Goal: Transaction & Acquisition: Purchase product/service

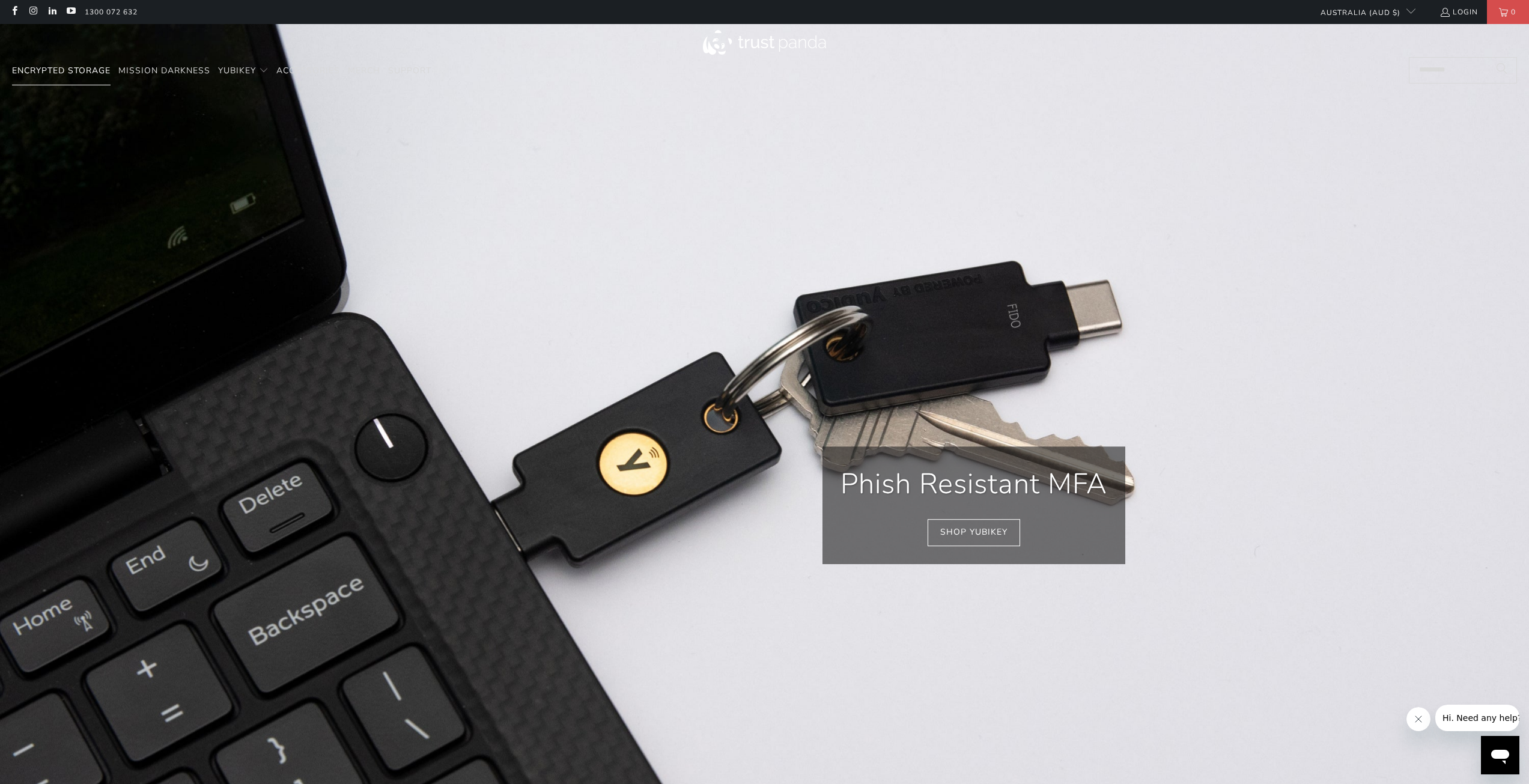
click at [79, 62] on link "Encrypted Storage" at bounding box center [61, 71] width 99 height 28
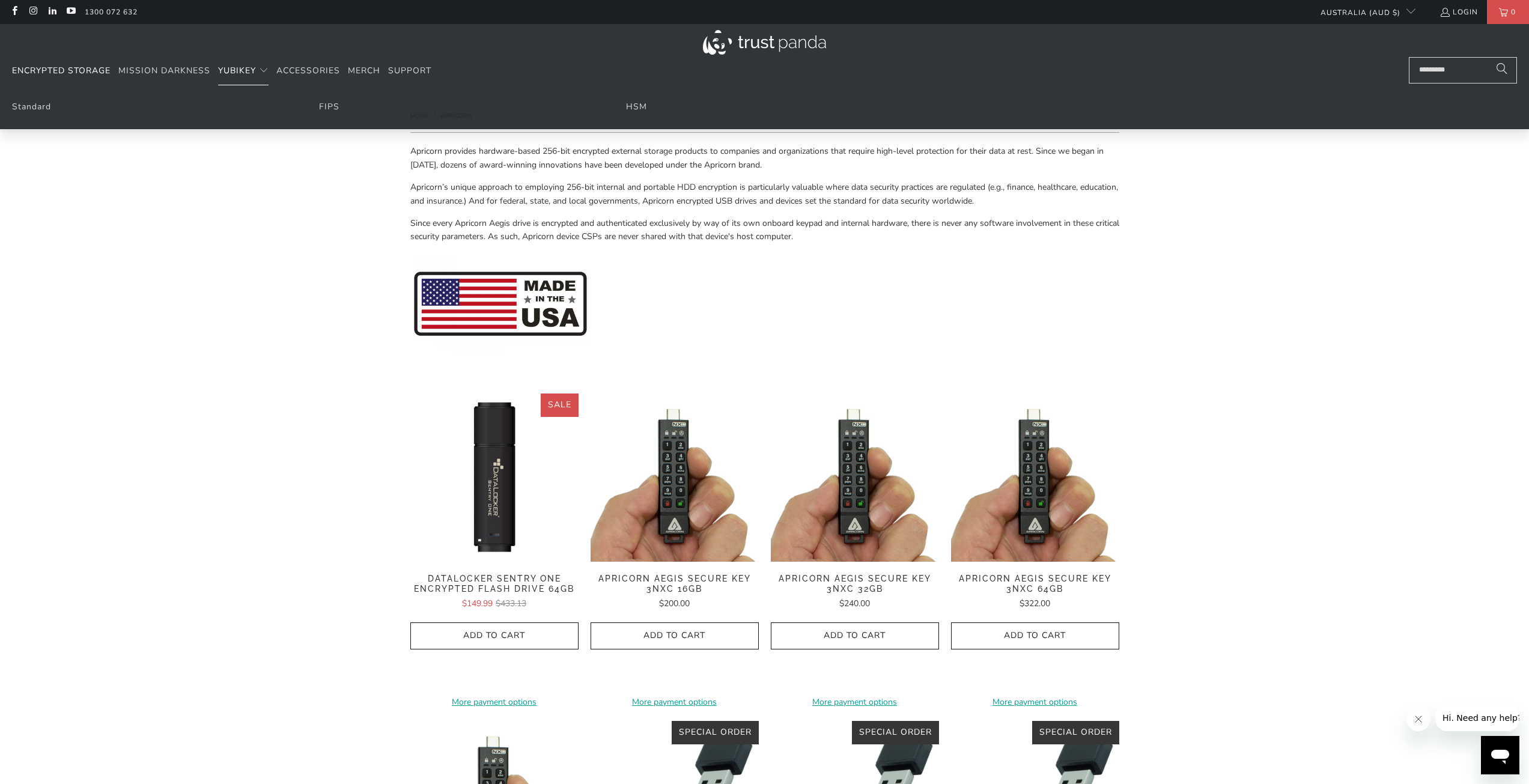
click at [236, 74] on span "YubiKey" at bounding box center [236, 70] width 38 height 11
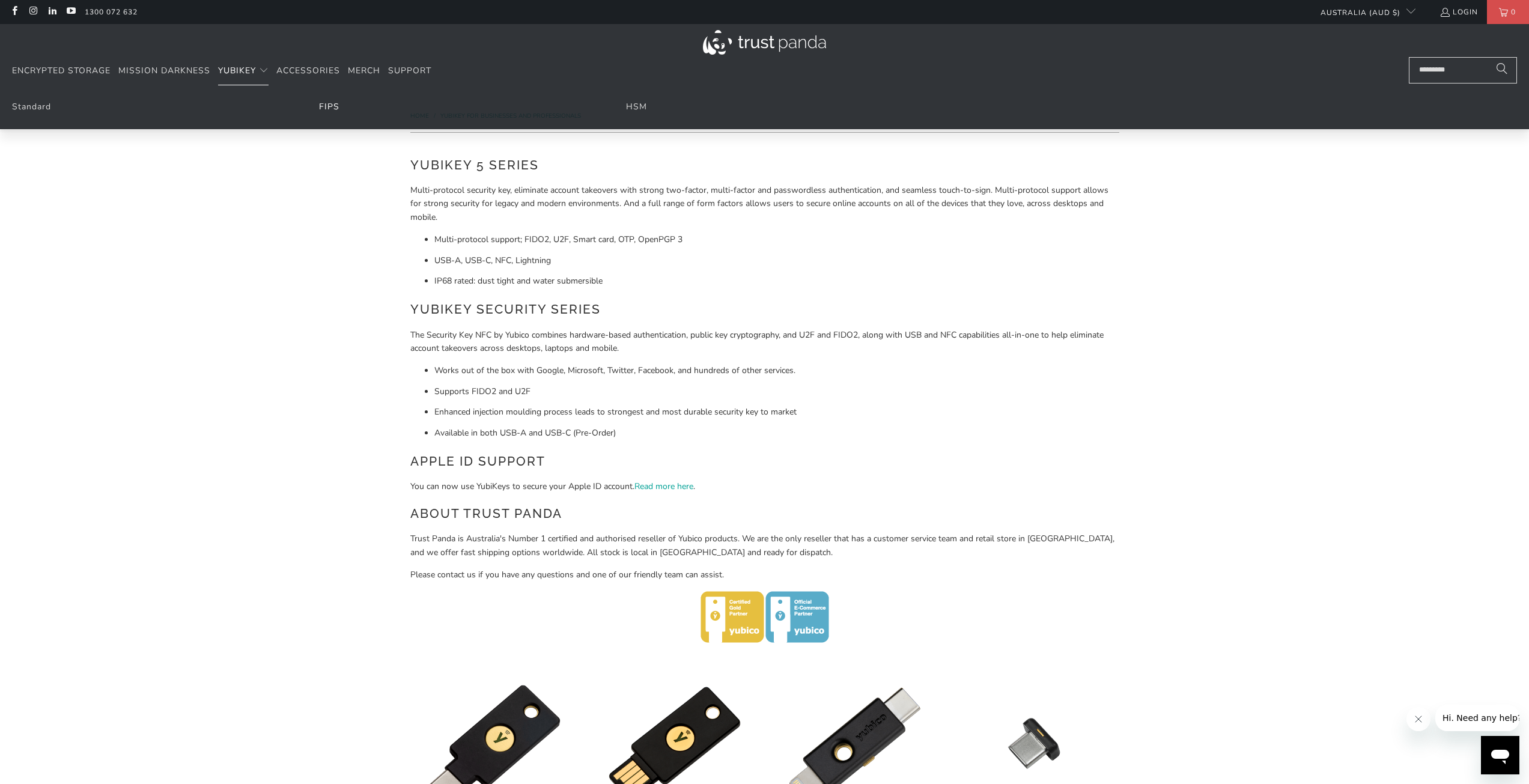
click at [331, 103] on link "FIPS" at bounding box center [329, 106] width 21 height 11
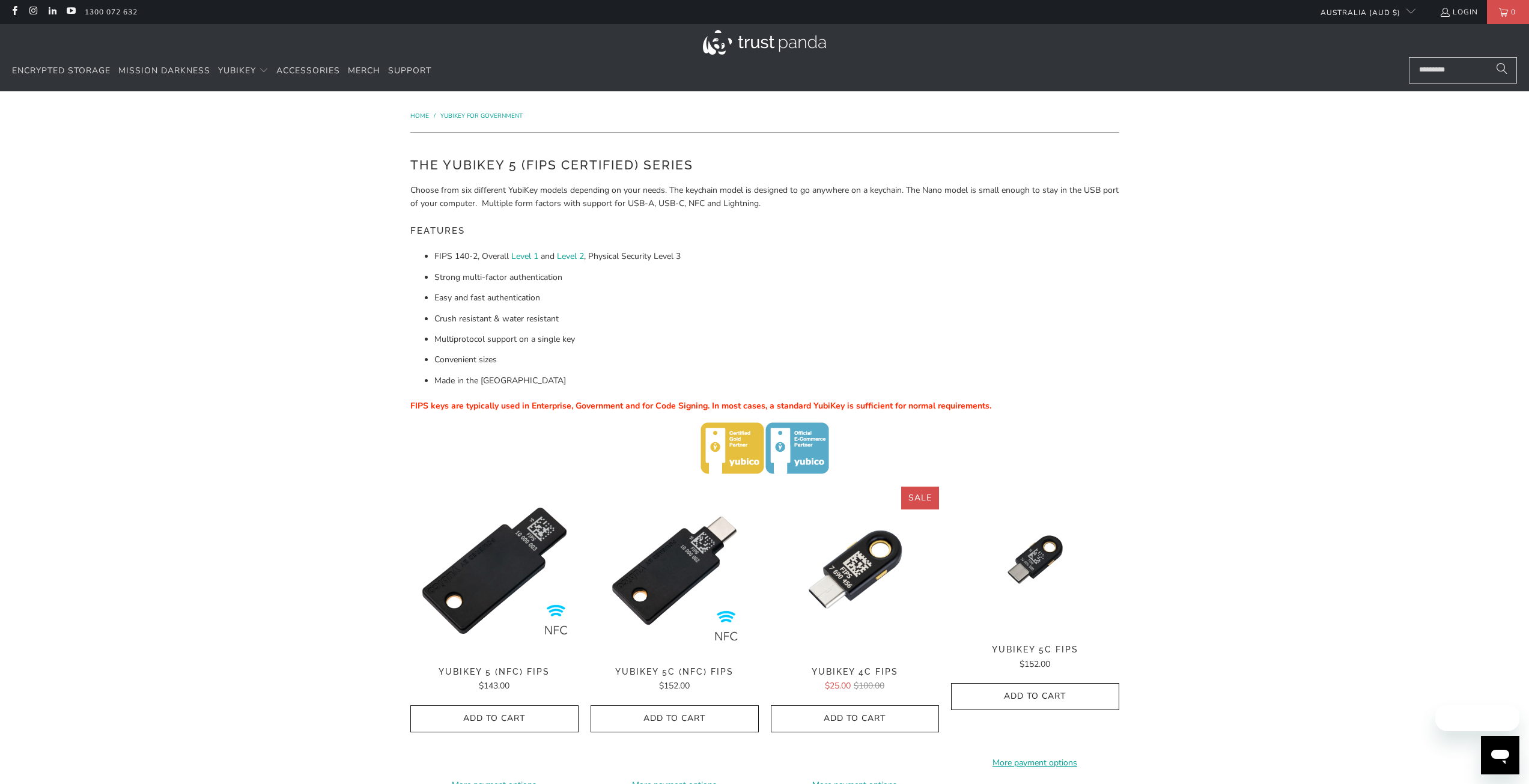
scroll to position [120, 0]
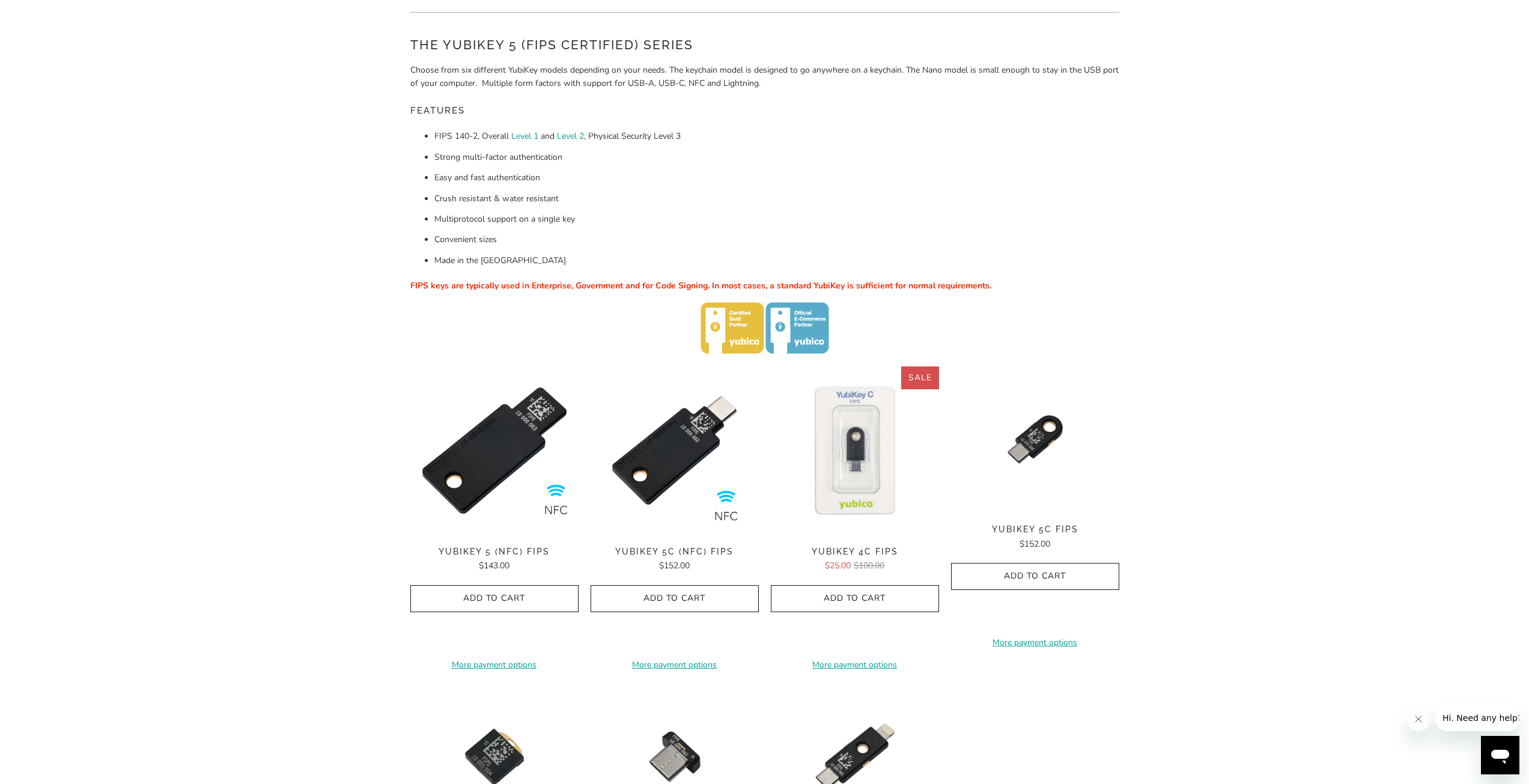
click at [876, 475] on img at bounding box center [854, 451] width 168 height 168
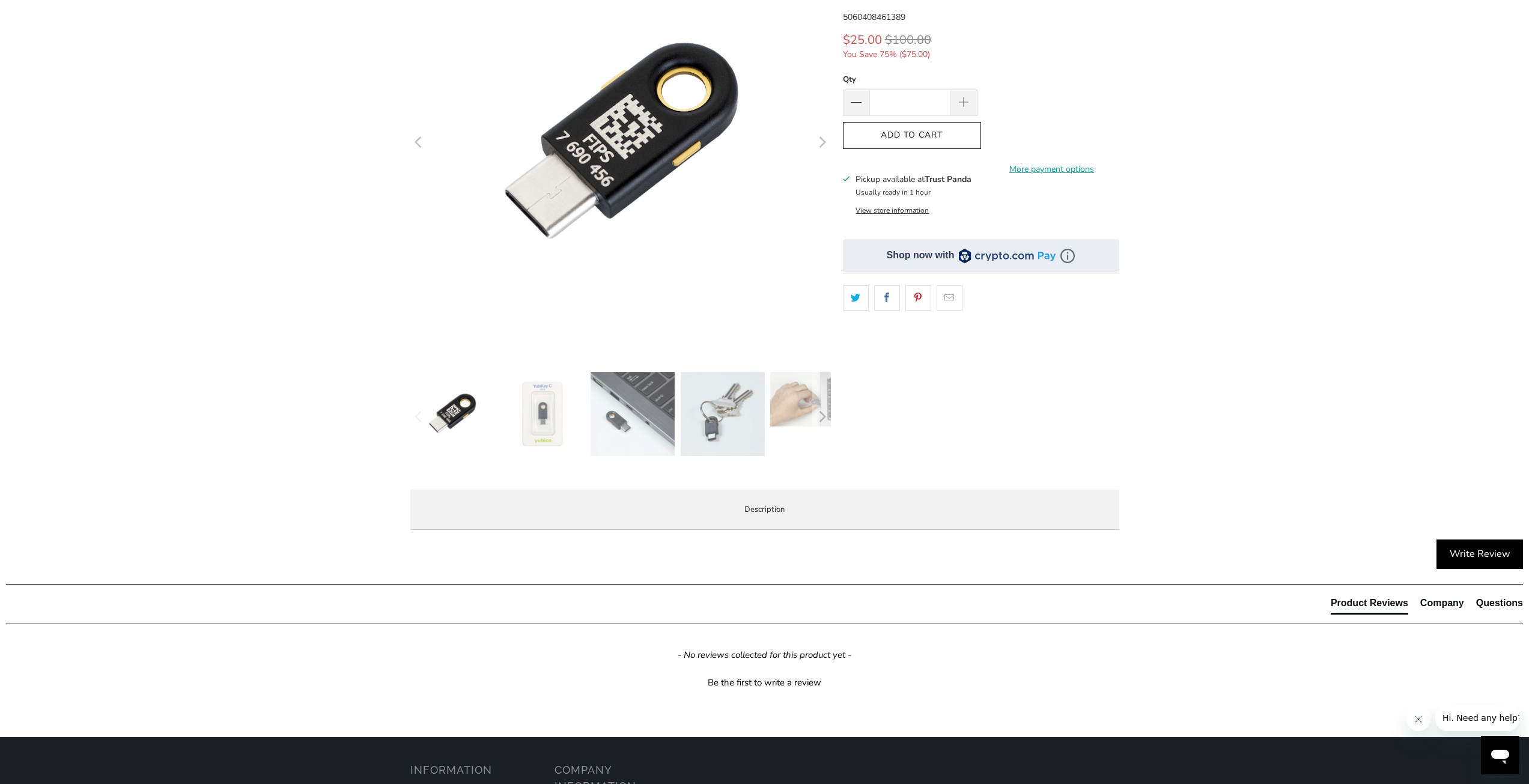
scroll to position [60, 0]
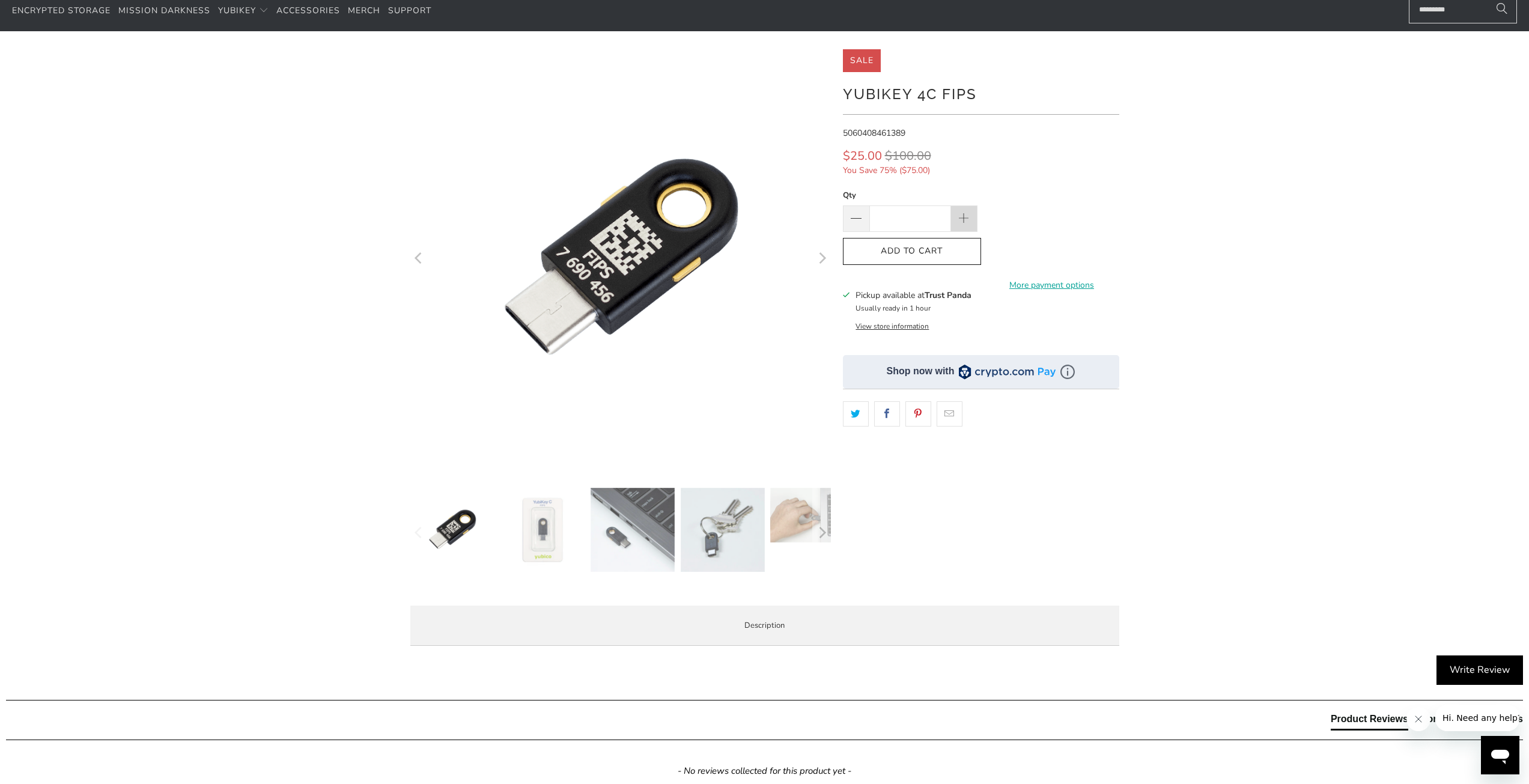
click at [966, 221] on span at bounding box center [964, 219] width 13 height 13
type input "*"
click at [929, 247] on span "Add to Cart" at bounding box center [912, 251] width 113 height 10
click at [1379, 457] on div at bounding box center [764, 352] width 1529 height 606
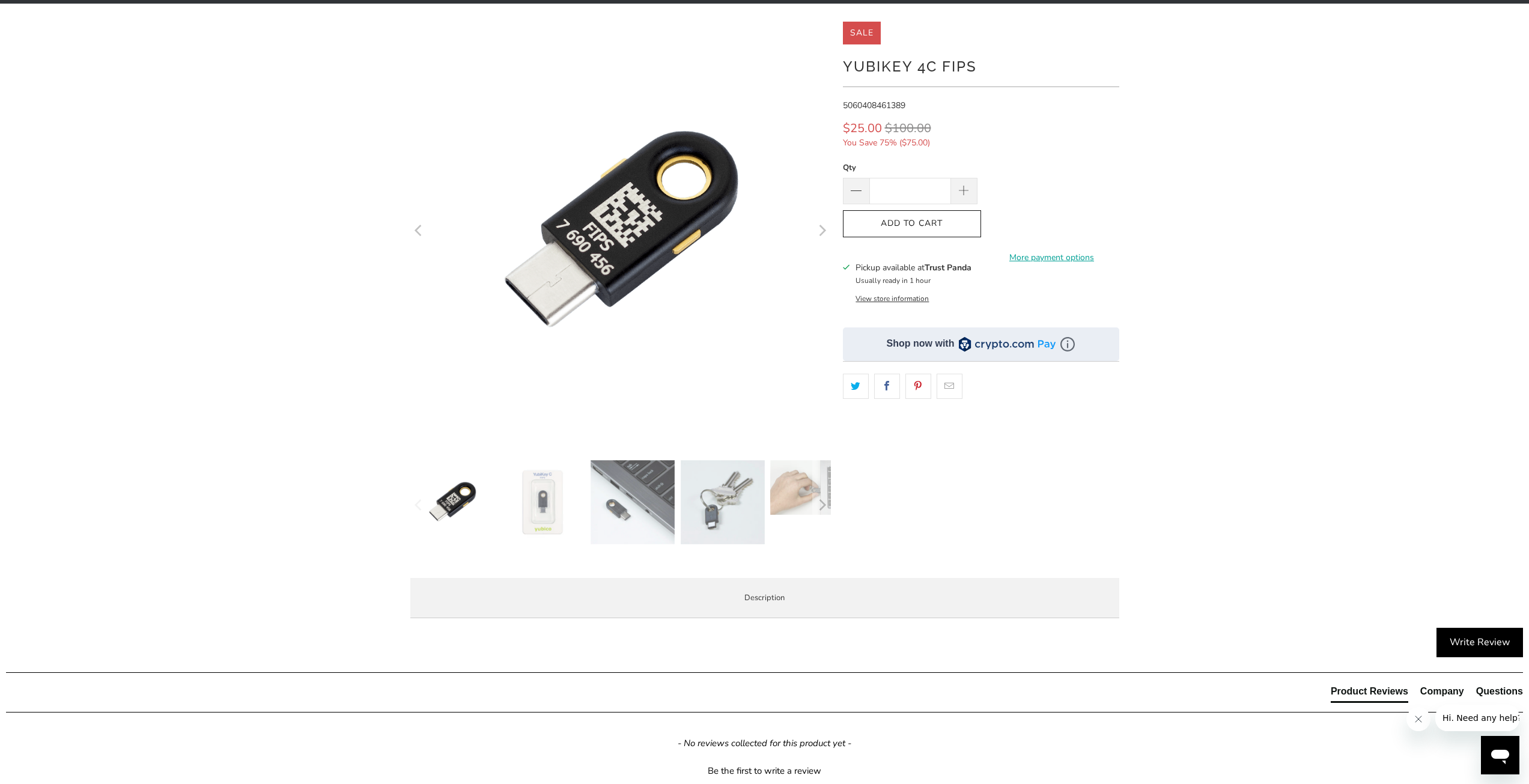
scroll to position [0, 0]
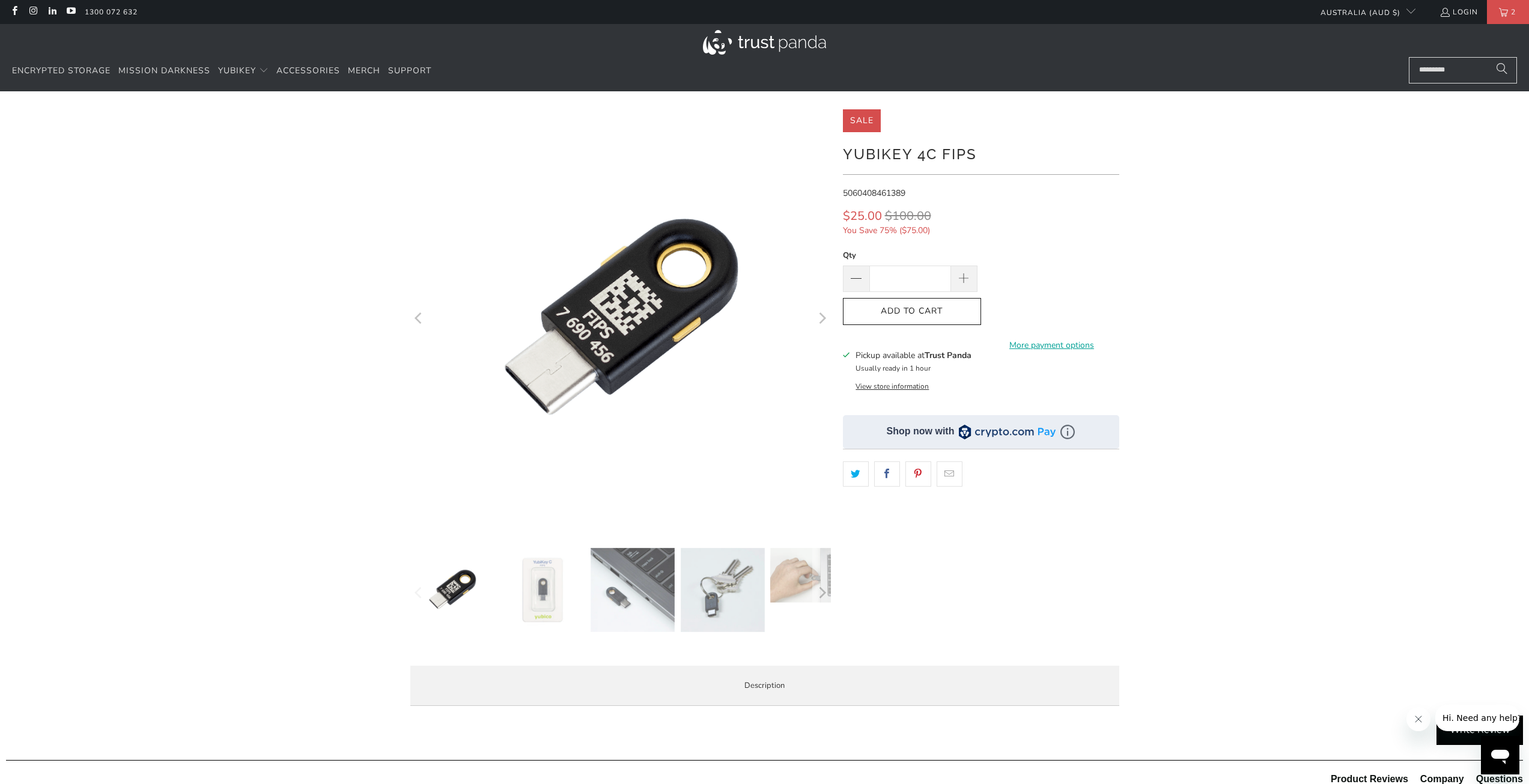
click at [1362, 260] on div at bounding box center [764, 412] width 1529 height 606
click at [85, 70] on span "Encrypted Storage" at bounding box center [61, 70] width 99 height 11
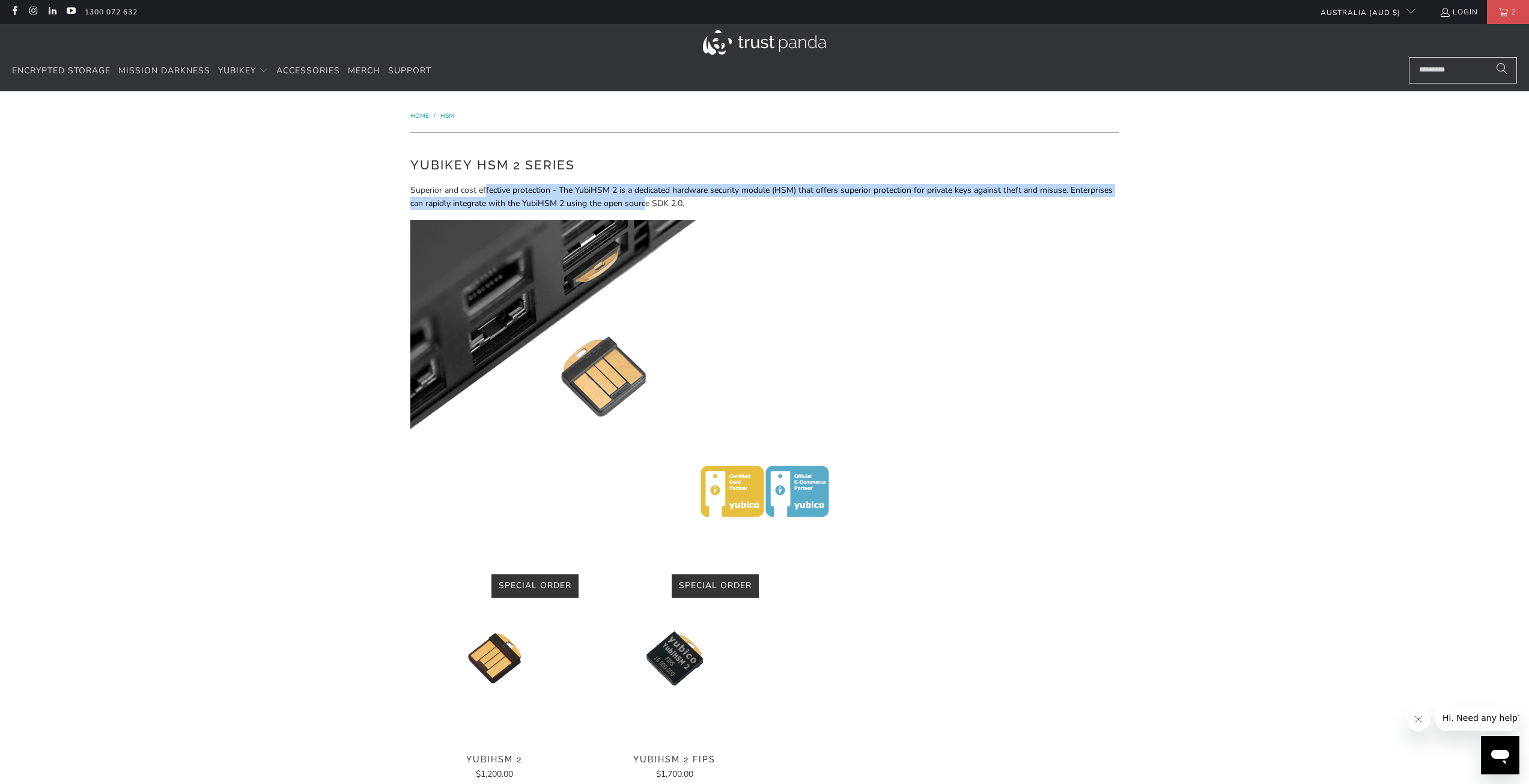
drag, startPoint x: 507, startPoint y: 194, endPoint x: 645, endPoint y: 199, distance: 138.1
click at [645, 199] on p "Superior and cost effective protection - The YubiHSM 2 is a dedicated hardware …" at bounding box center [764, 197] width 709 height 27
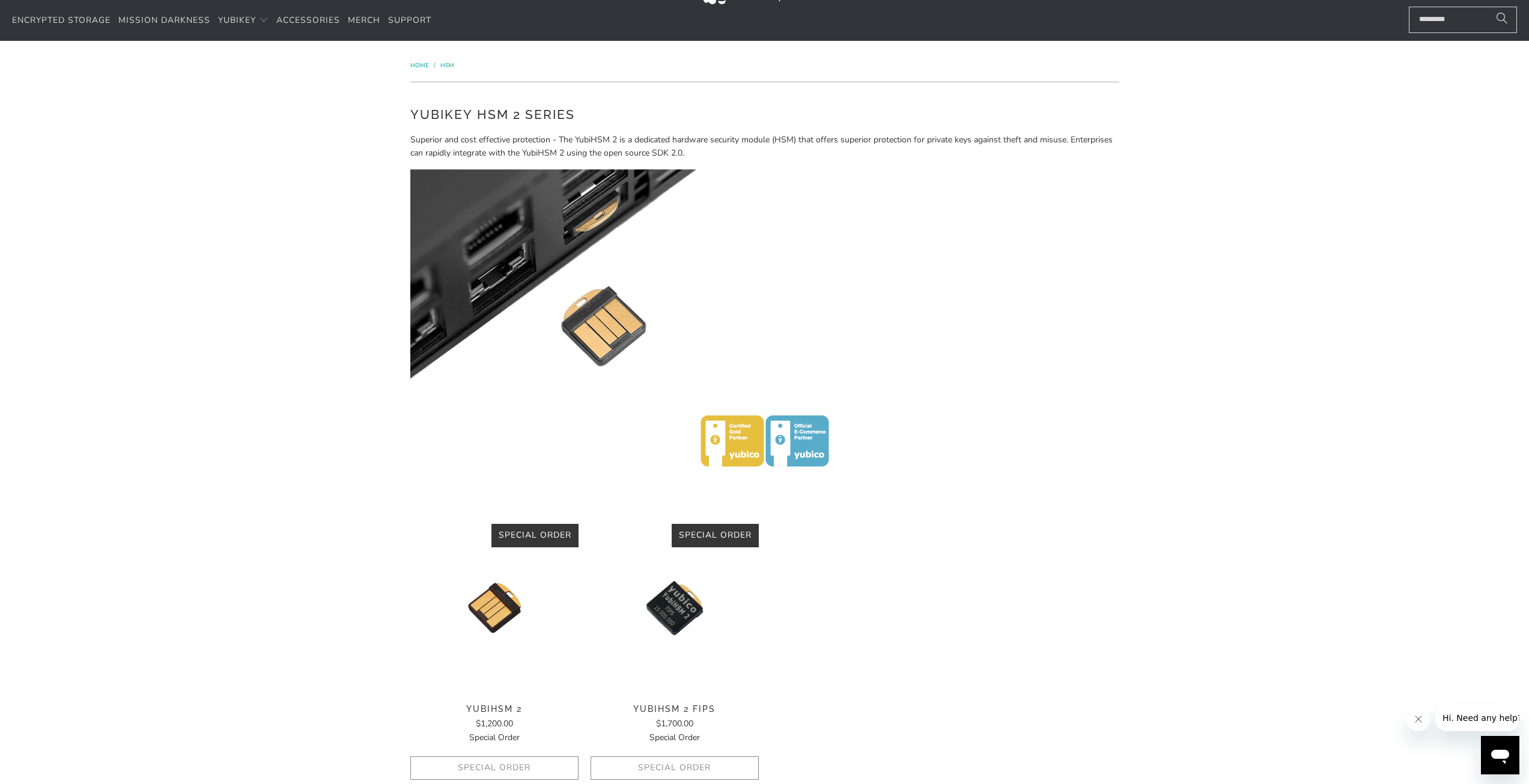
scroll to position [120, 0]
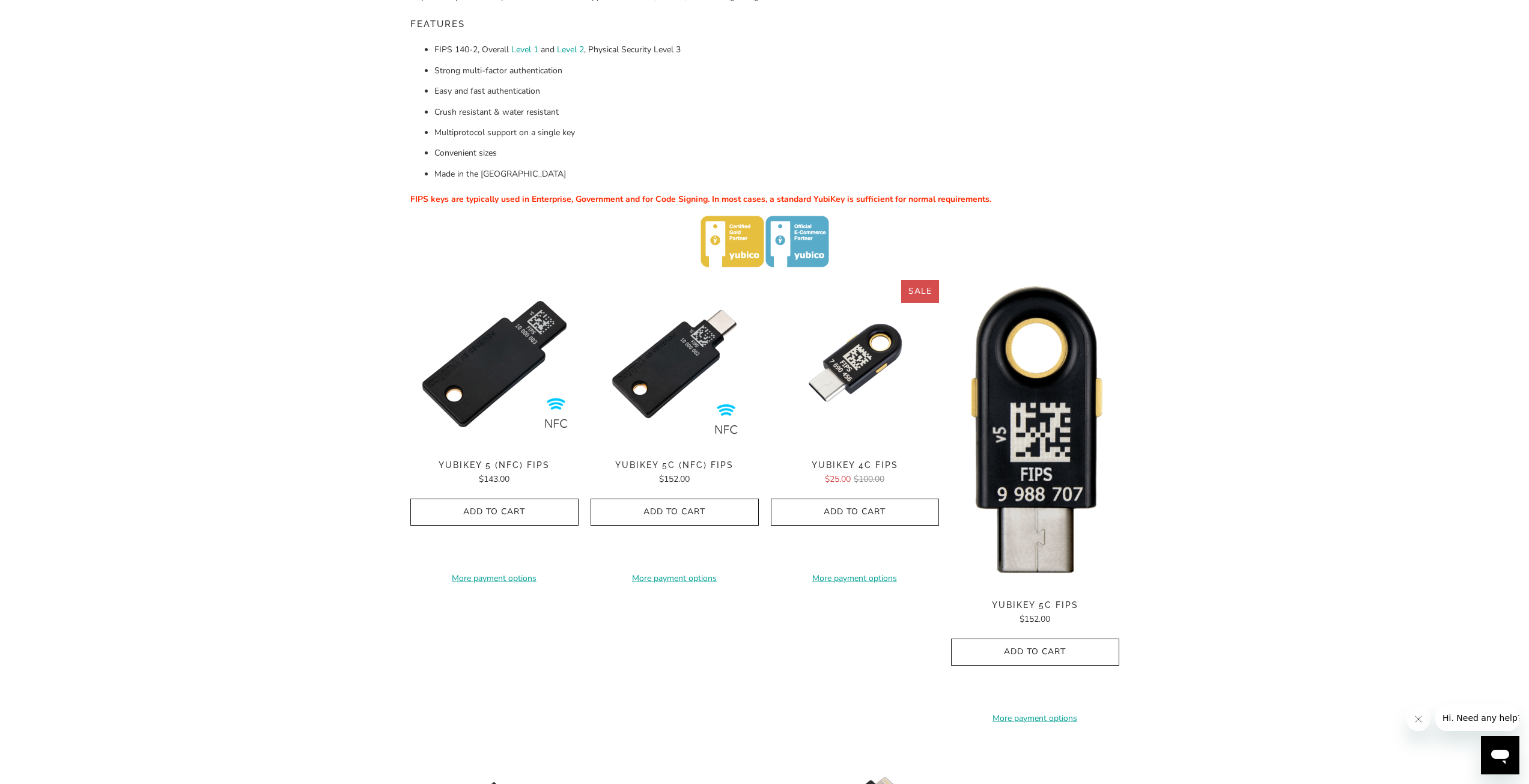
scroll to position [120, 0]
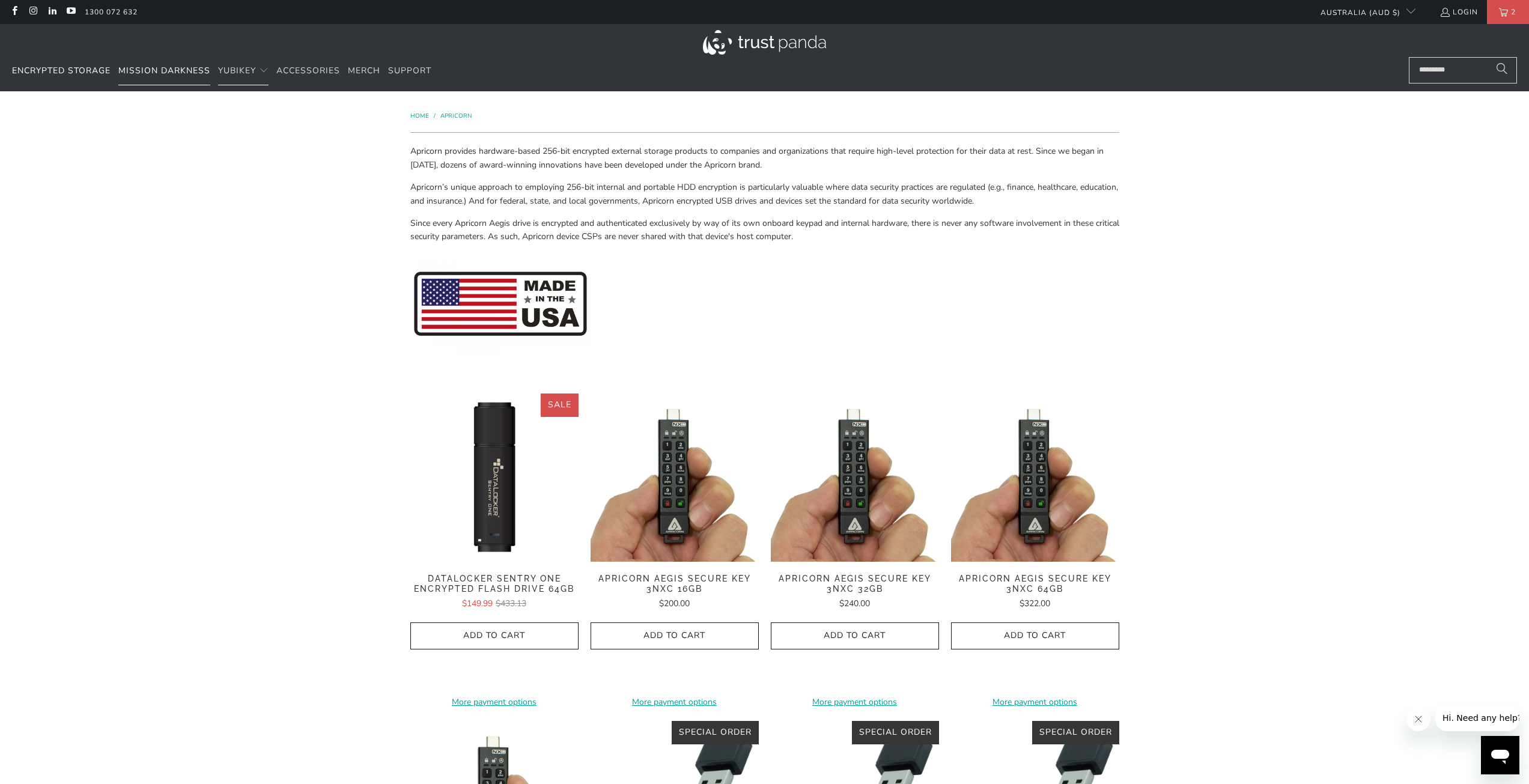
click at [194, 73] on span "Mission Darkness" at bounding box center [165, 70] width 92 height 11
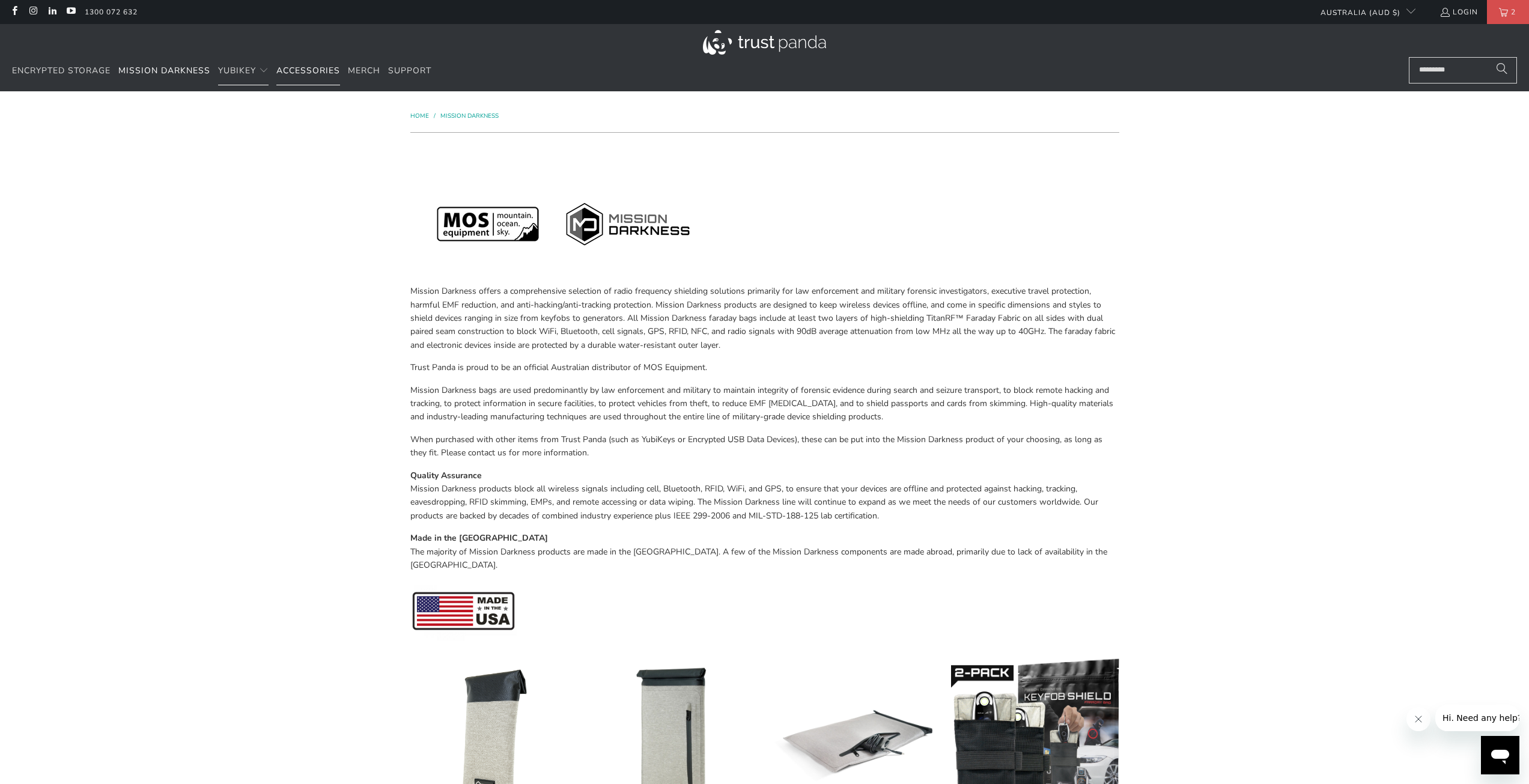
click at [294, 69] on span "Accessories" at bounding box center [309, 70] width 64 height 11
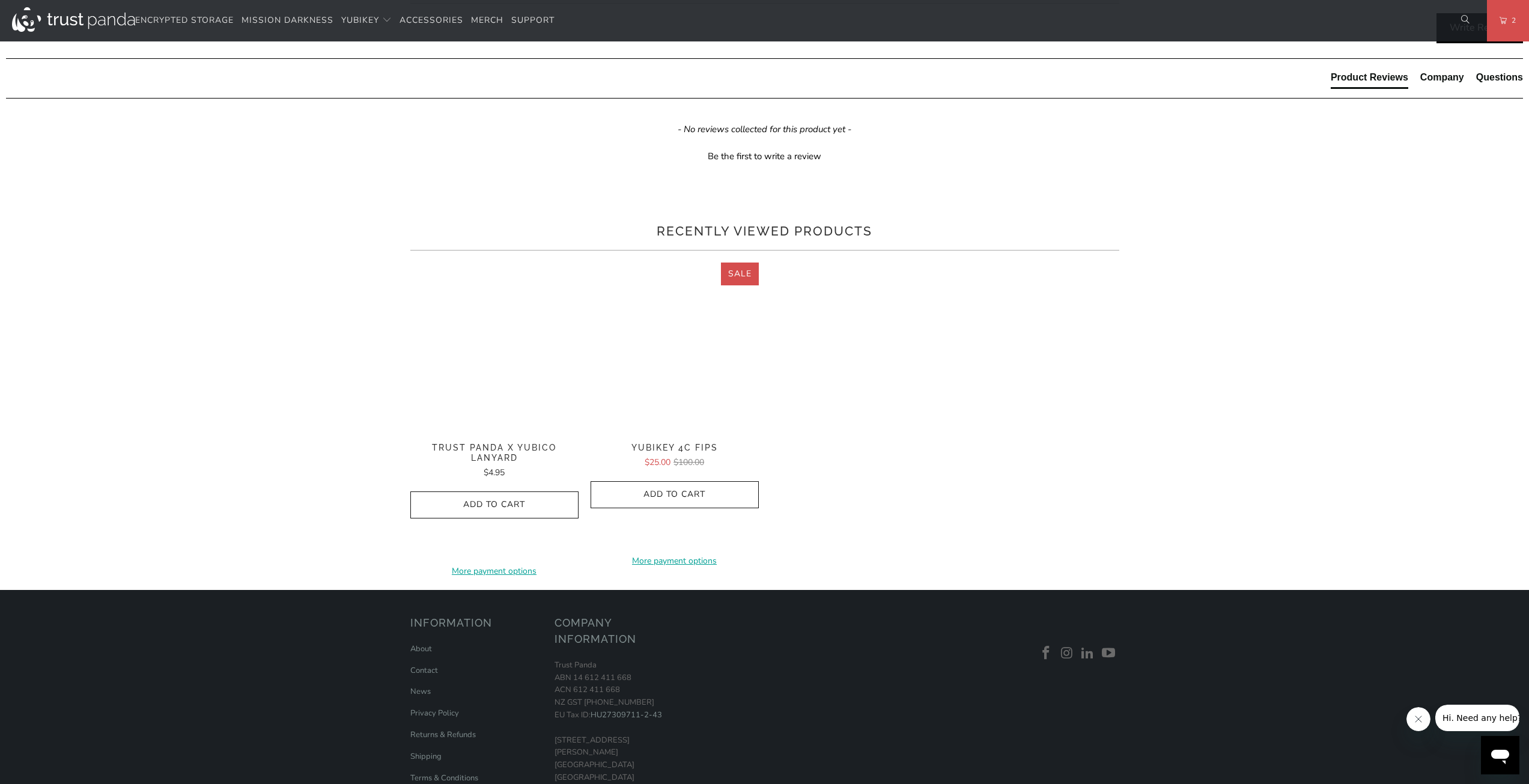
scroll to position [961, 0]
